Goal: Task Accomplishment & Management: Complete application form

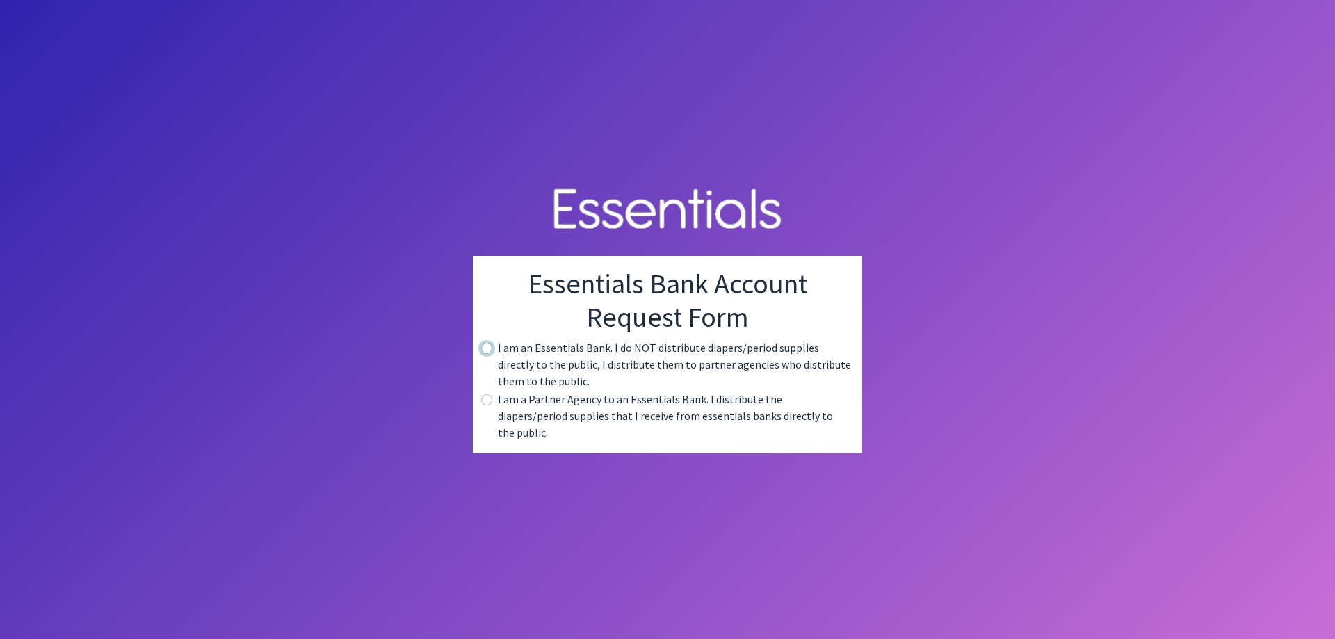
click at [488, 354] on input "radio" at bounding box center [486, 348] width 11 height 11
radio input "true"
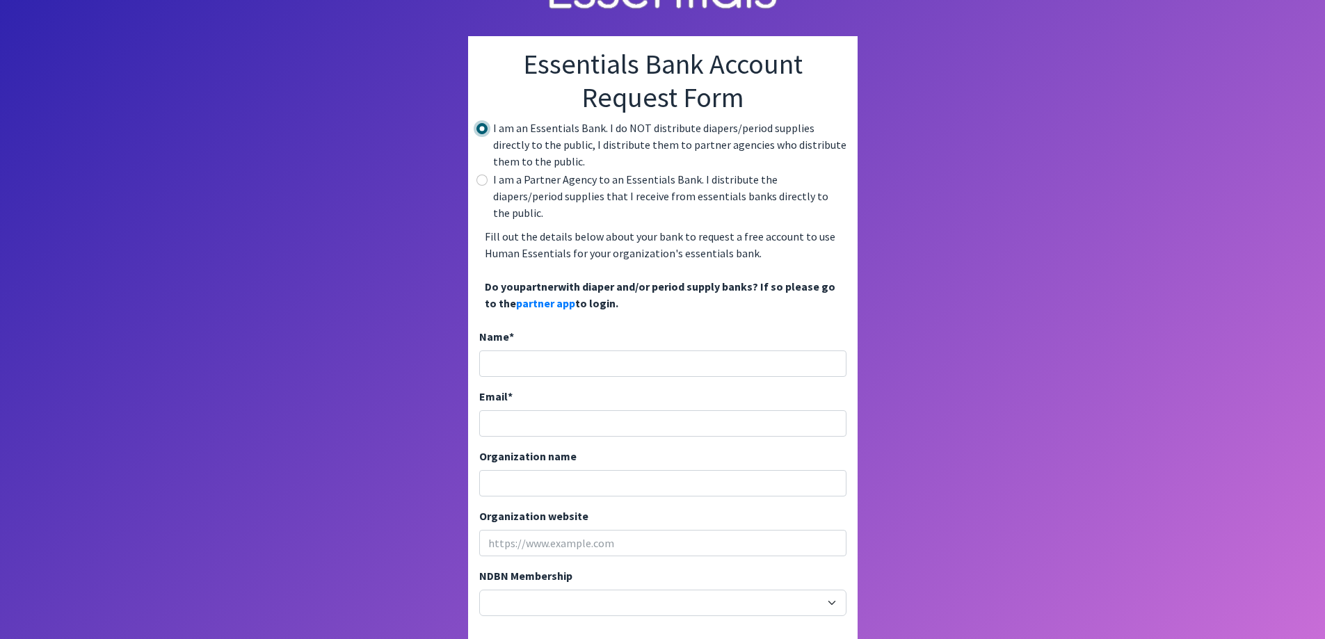
scroll to position [70, 0]
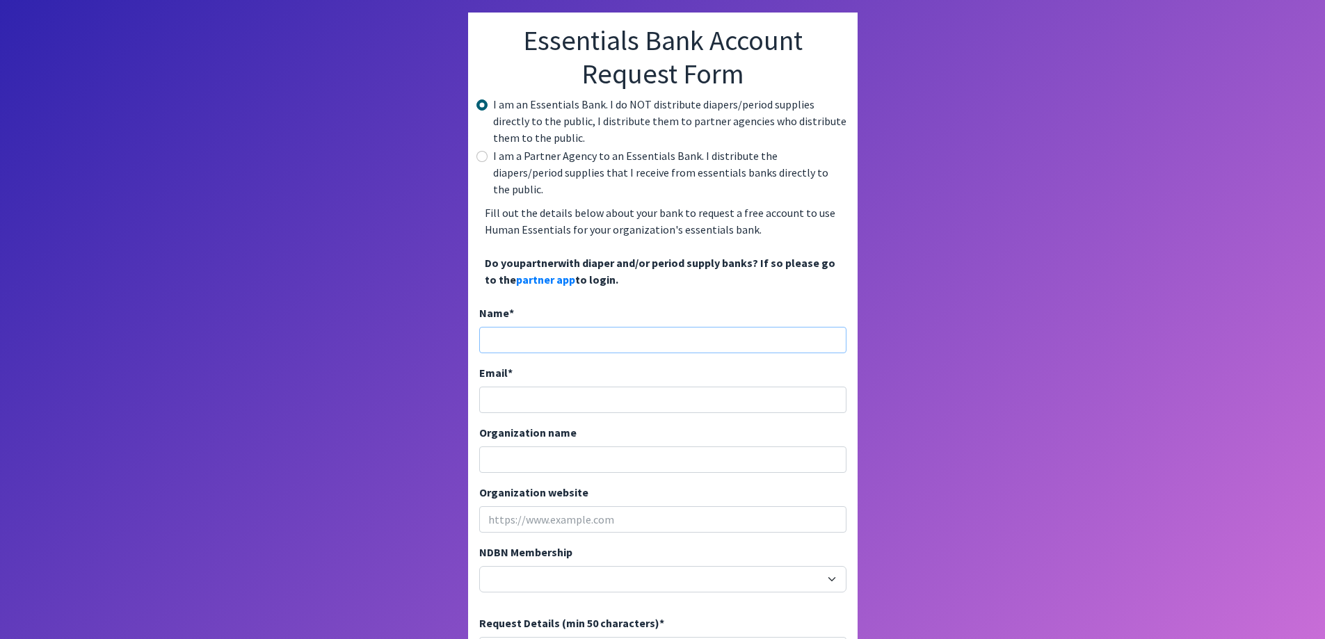
click at [538, 330] on input "Name *" at bounding box center [662, 340] width 367 height 26
type input "[PERSON_NAME], RN"
click at [539, 387] on input "Email *" at bounding box center [662, 400] width 367 height 26
type input "[EMAIL_ADDRESS][DOMAIN_NAME]"
click at [532, 447] on input "Organization name" at bounding box center [662, 460] width 367 height 26
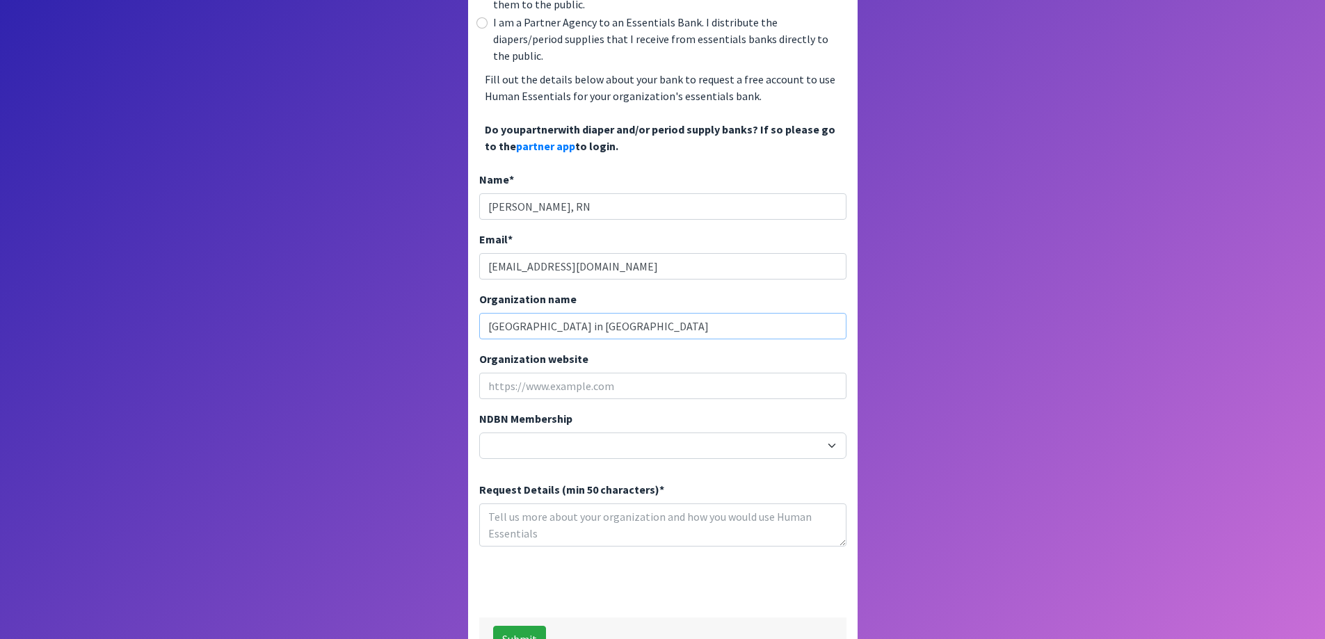
scroll to position [209, 0]
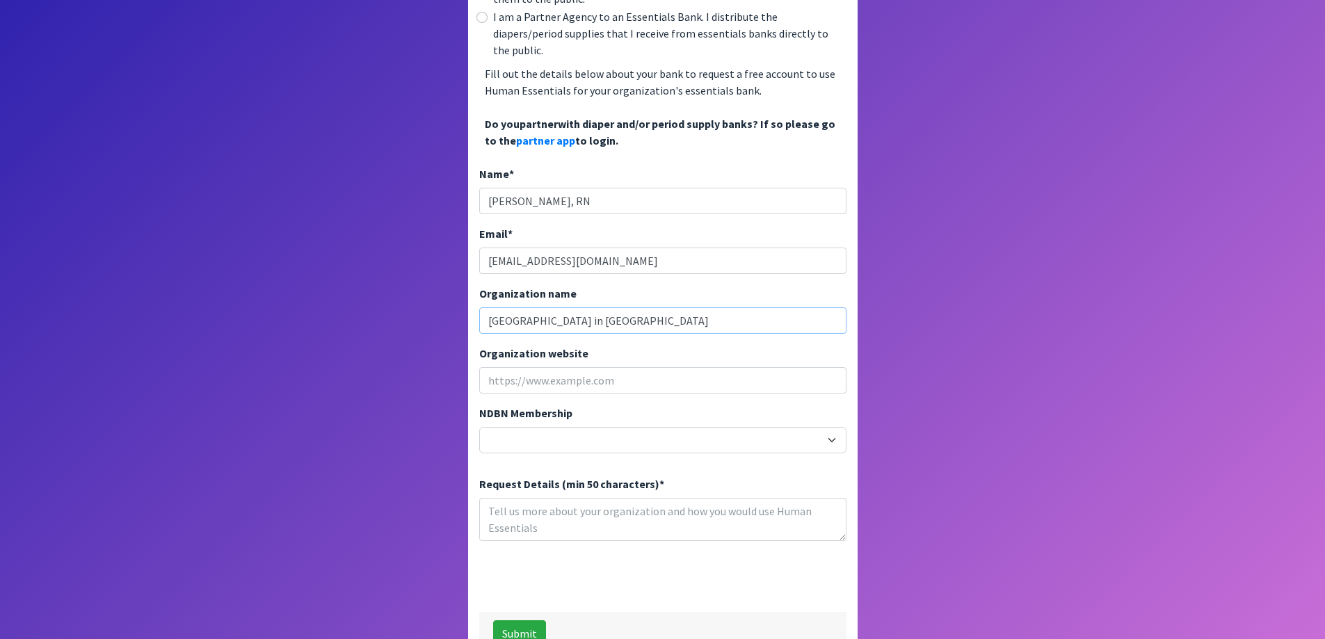
type input "[GEOGRAPHIC_DATA] in [GEOGRAPHIC_DATA]"
paste input "[URL][DOMAIN_NAME]"
type input "[URL][DOMAIN_NAME]"
click at [565, 427] on select "20040 - (914) Cares 12001 - A Baby Center 19003 - A Precious Child 21047 - AIO …" at bounding box center [662, 440] width 367 height 26
click at [1164, 223] on body "Essentials Bank Account Request Form I am an Essentials Bank. I do NOT distribu…" at bounding box center [662, 110] width 1325 height 639
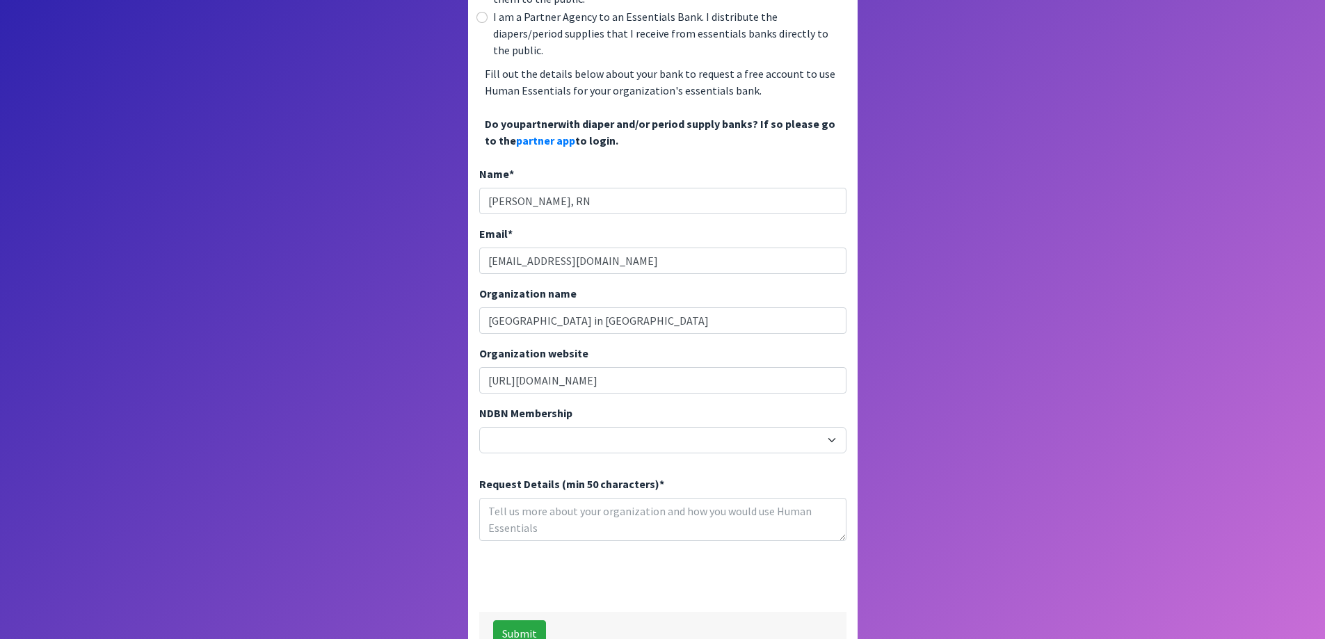
scroll to position [230, 0]
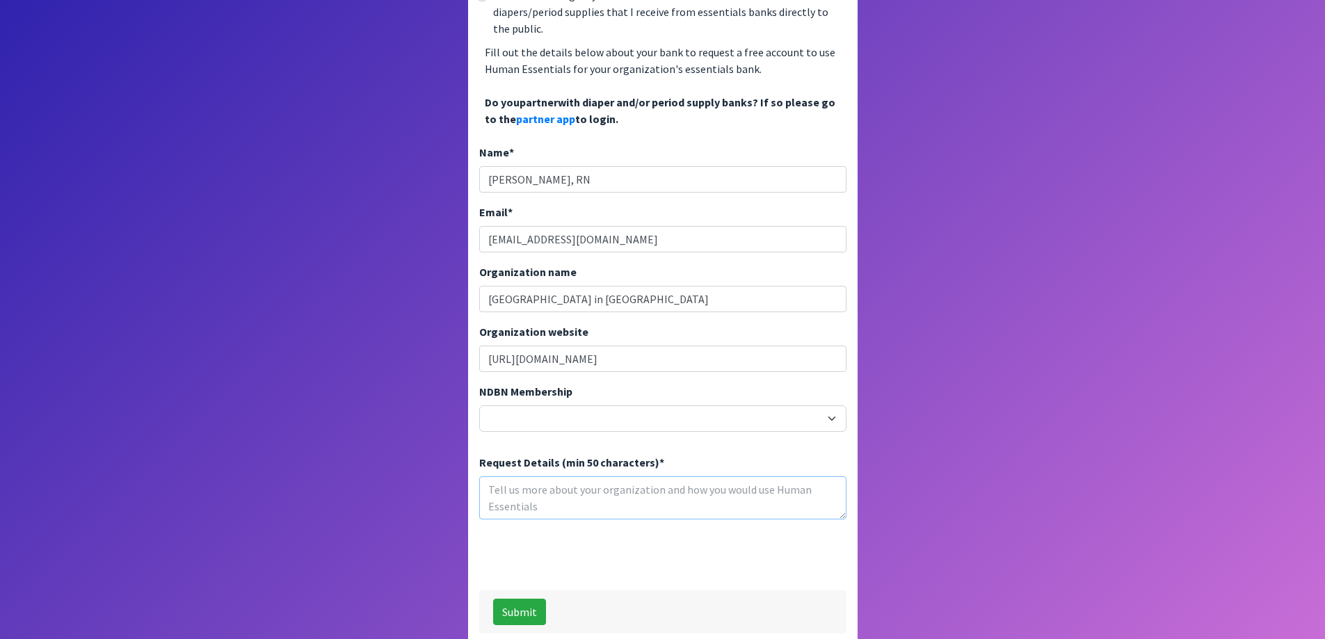
click at [520, 476] on textarea "Request Details (min 50 characters) *" at bounding box center [662, 497] width 367 height 43
type textarea "I"
click at [614, 479] on textarea "I need feminine hygiene" at bounding box center [662, 497] width 367 height 43
type textarea "I need feminine hygiene supplies for girls just starting their periods."
click at [522, 599] on button "Submit" at bounding box center [519, 612] width 53 height 26
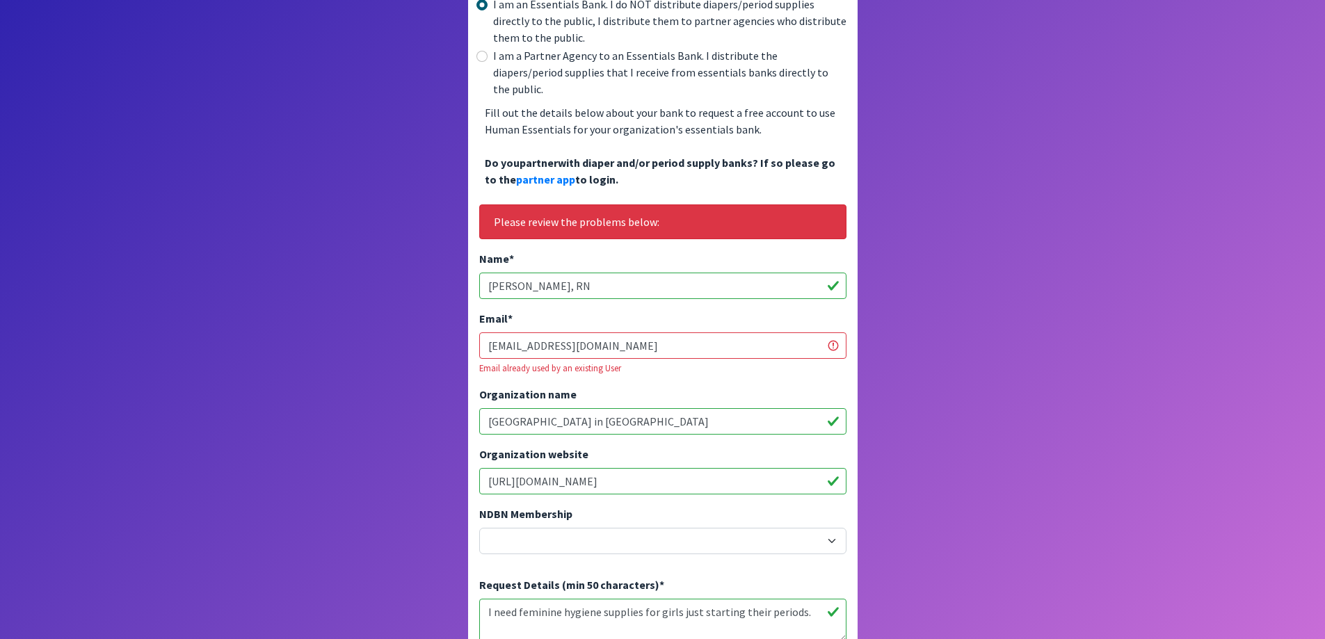
scroll to position [153, 0]
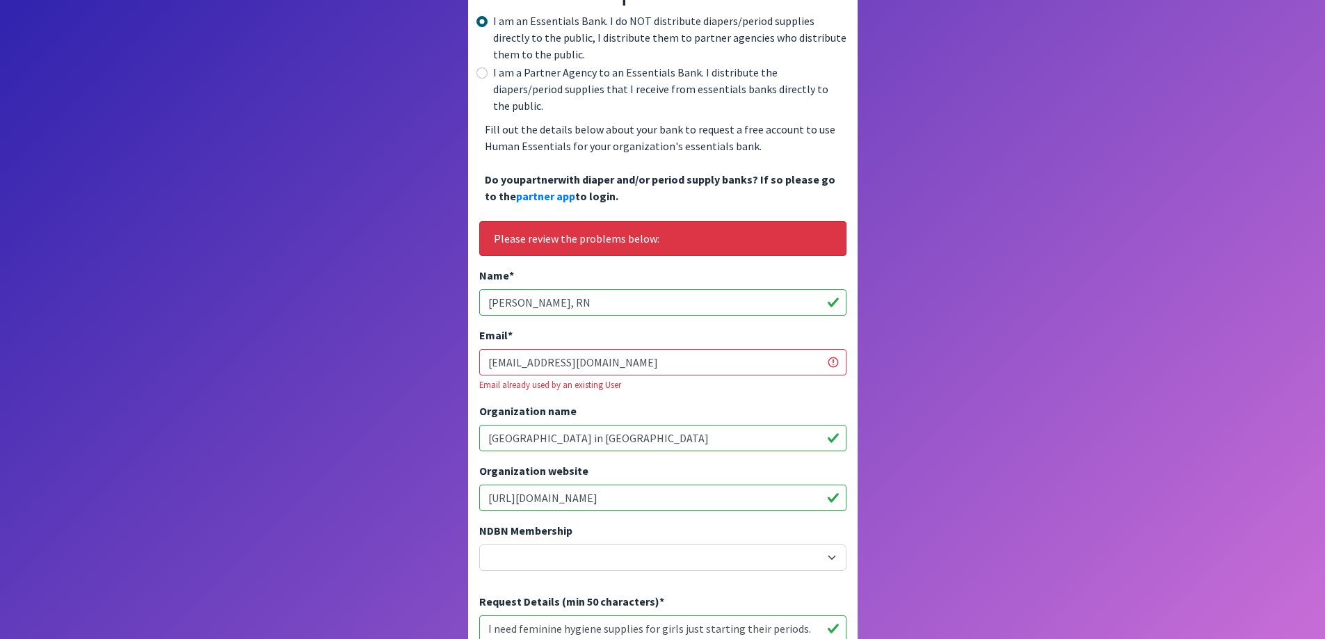
click at [830, 349] on input "eholcombe@sdoc.org" at bounding box center [662, 362] width 367 height 26
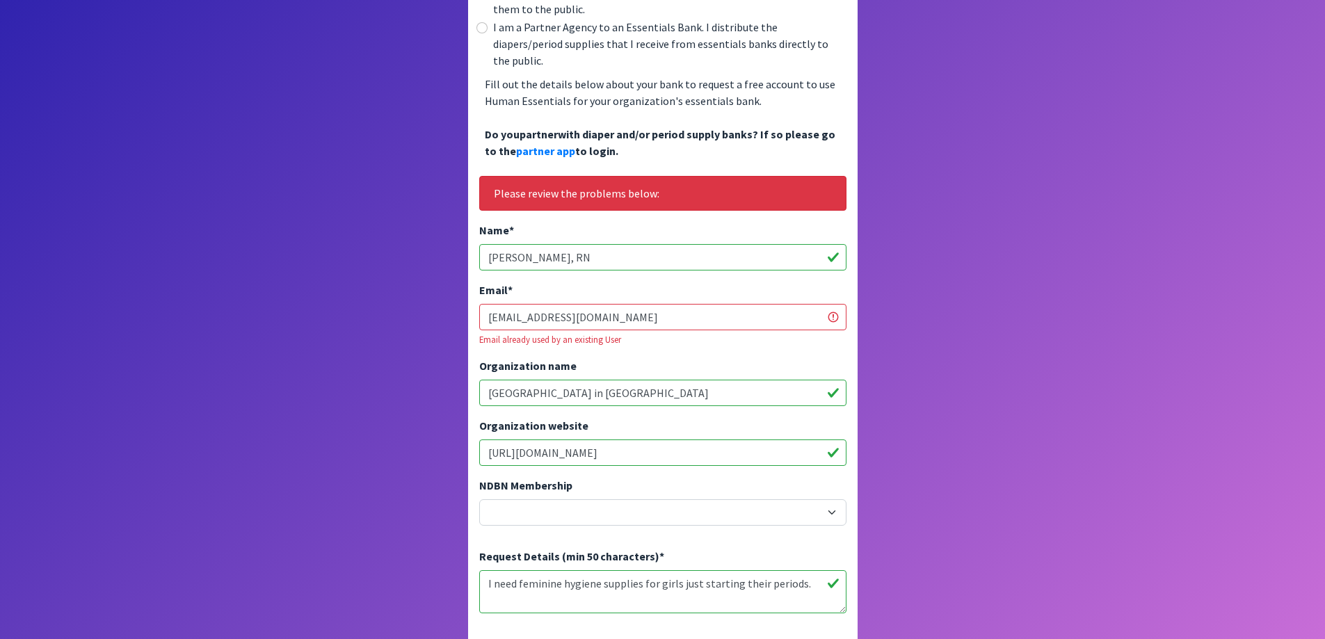
scroll to position [223, 0]
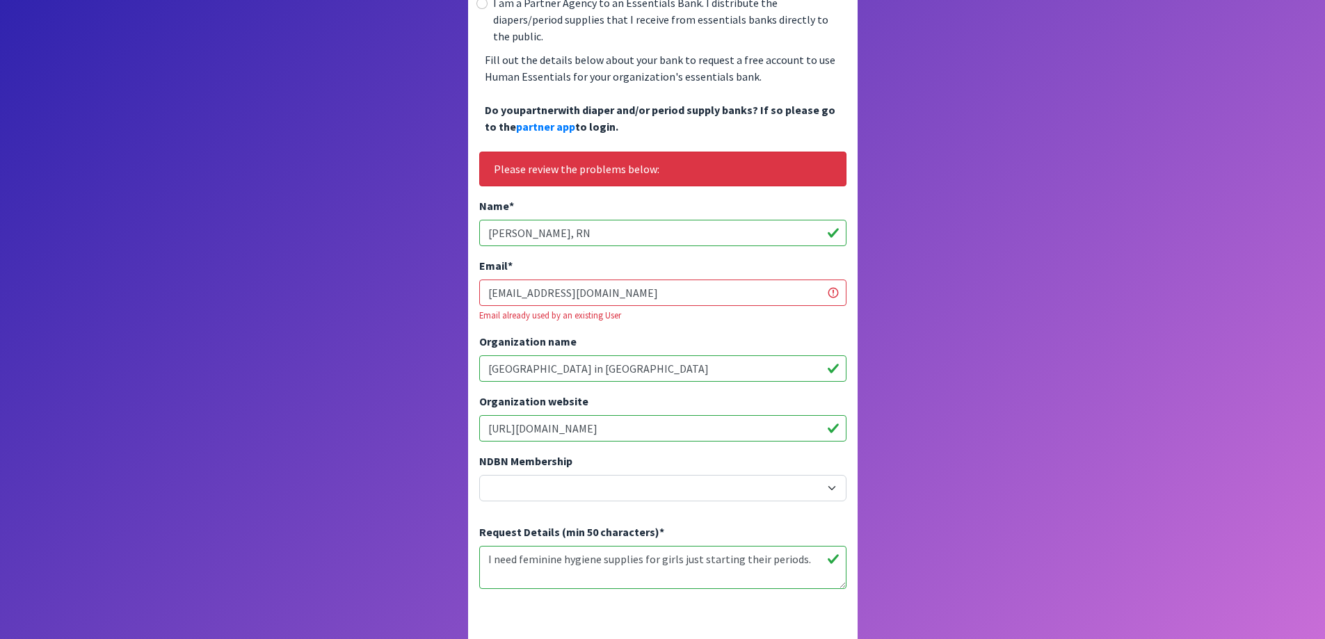
click at [828, 280] on input "[EMAIL_ADDRESS][DOMAIN_NAME]" at bounding box center [662, 293] width 367 height 26
click at [837, 280] on input "[EMAIL_ADDRESS][DOMAIN_NAME]" at bounding box center [662, 293] width 367 height 26
click at [800, 280] on input "[EMAIL_ADDRESS][DOMAIN_NAME]" at bounding box center [662, 293] width 367 height 26
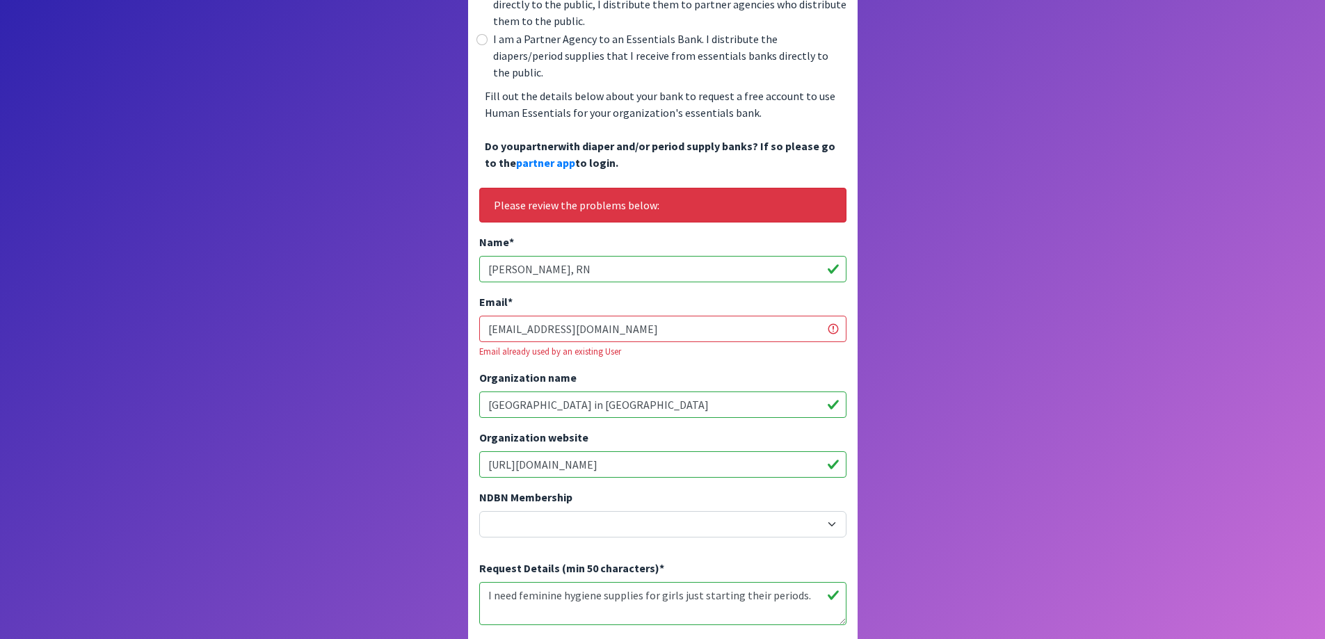
scroll to position [209, 0]
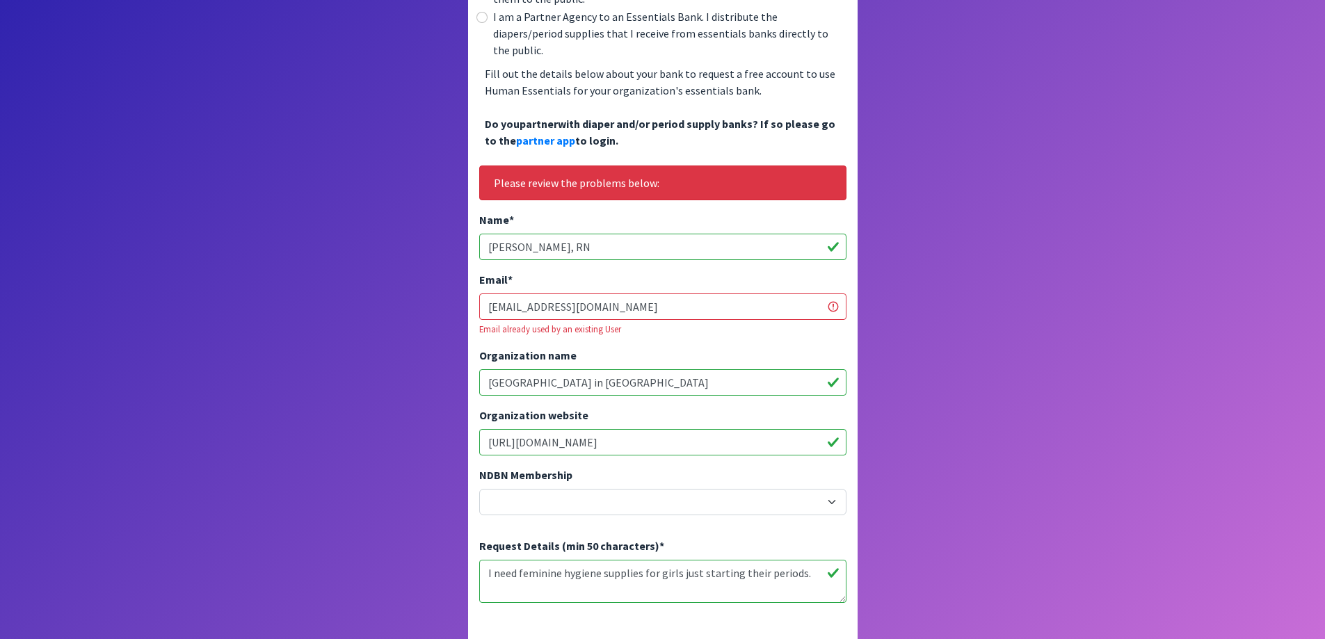
click at [709, 294] on input "[EMAIL_ADDRESS][DOMAIN_NAME]" at bounding box center [662, 307] width 367 height 26
drag, startPoint x: 704, startPoint y: 290, endPoint x: 684, endPoint y: 287, distance: 20.4
click at [684, 294] on input "[EMAIL_ADDRESS][DOMAIN_NAME]" at bounding box center [662, 307] width 367 height 26
type input "e"
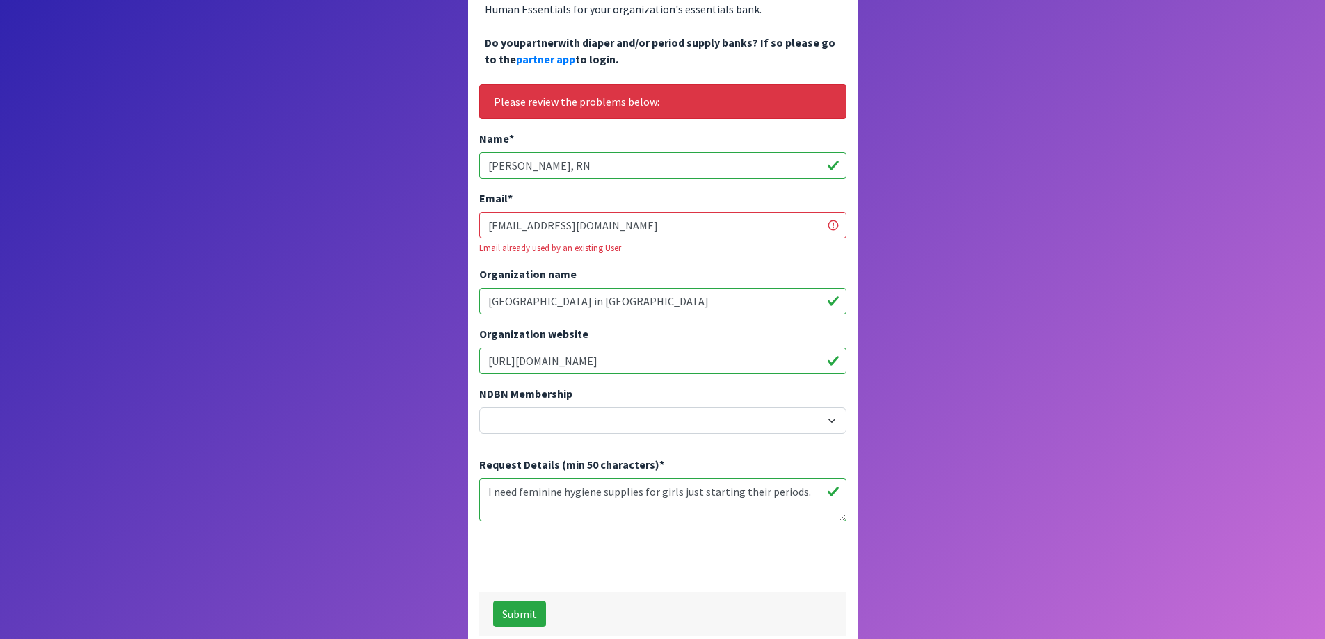
scroll to position [292, 0]
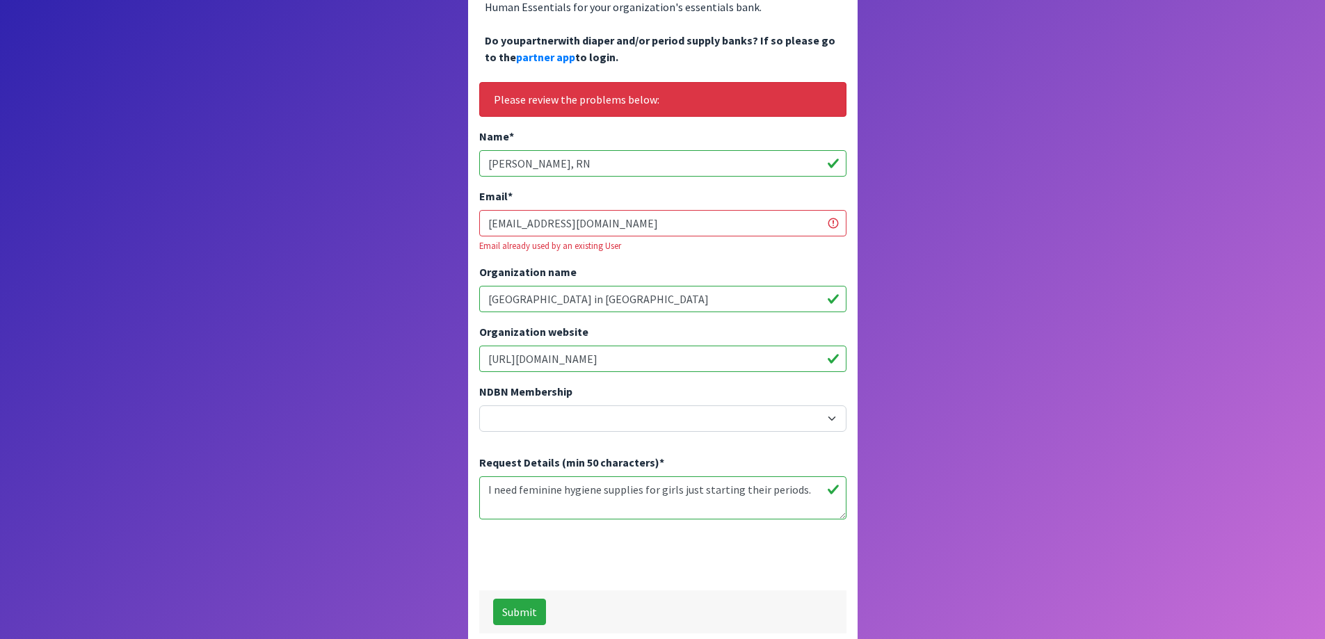
type input "cimnjoy@gmail.com"
click at [517, 599] on button "Submit" at bounding box center [519, 612] width 53 height 26
